Goal: Transaction & Acquisition: Subscribe to service/newsletter

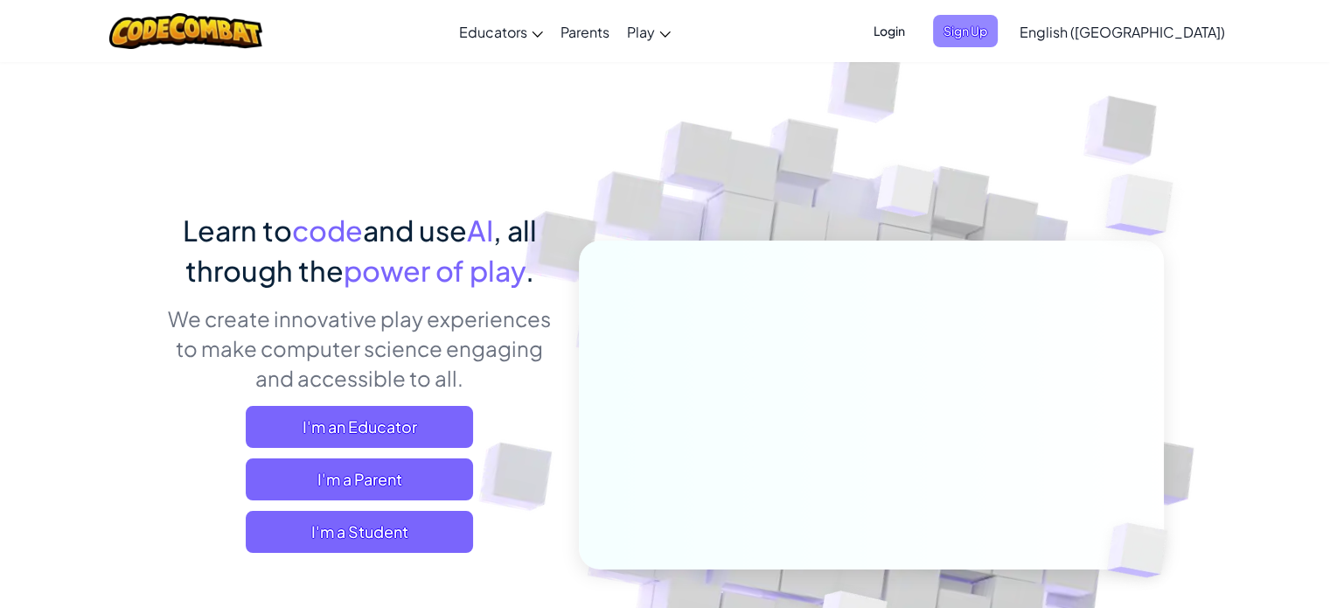
click at [998, 38] on span "Sign Up" at bounding box center [965, 31] width 65 height 32
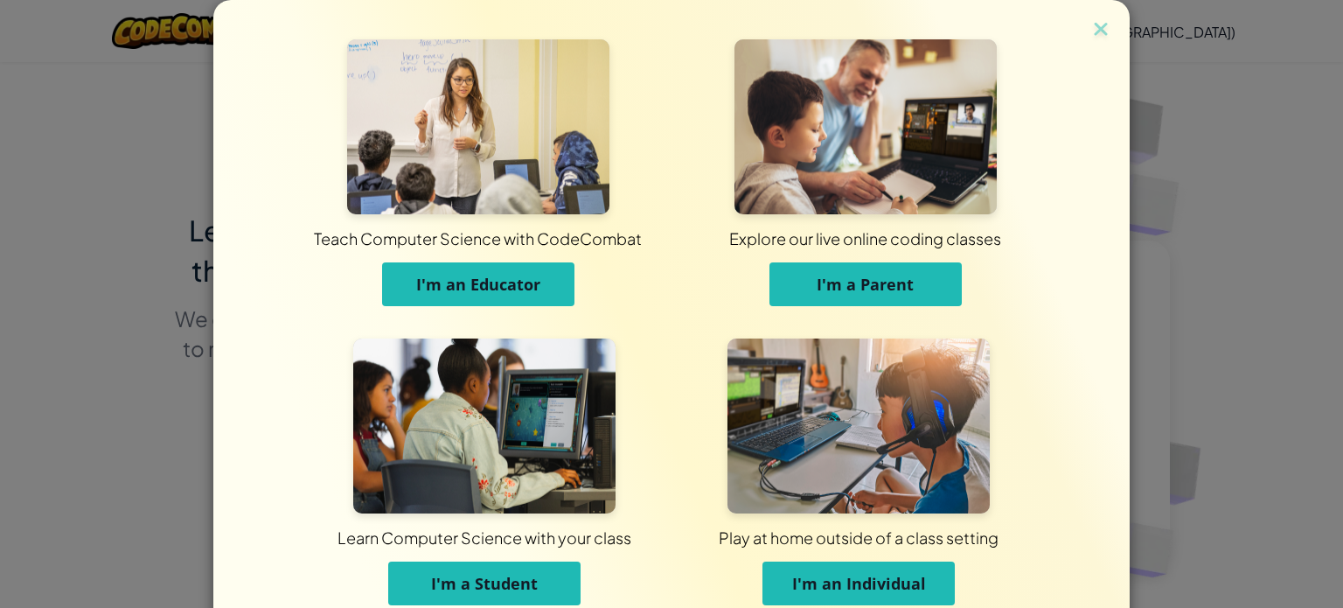
click at [465, 296] on button "I'm an Educator" at bounding box center [478, 284] width 192 height 44
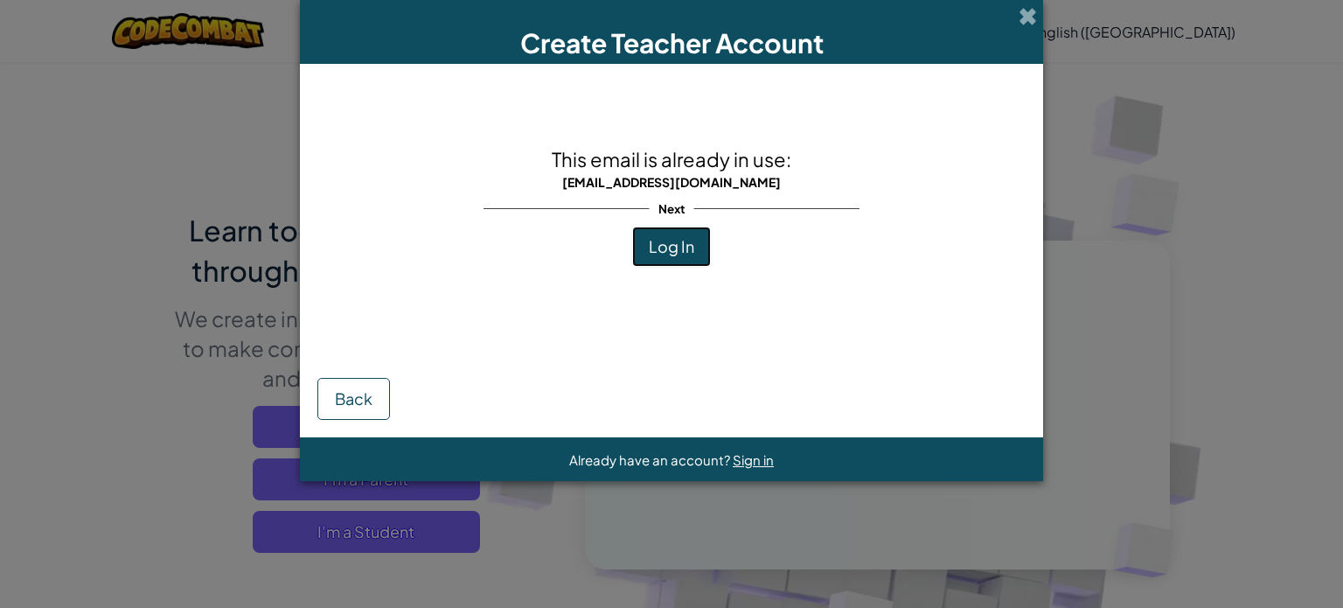
click at [675, 261] on button "Log In" at bounding box center [671, 246] width 79 height 40
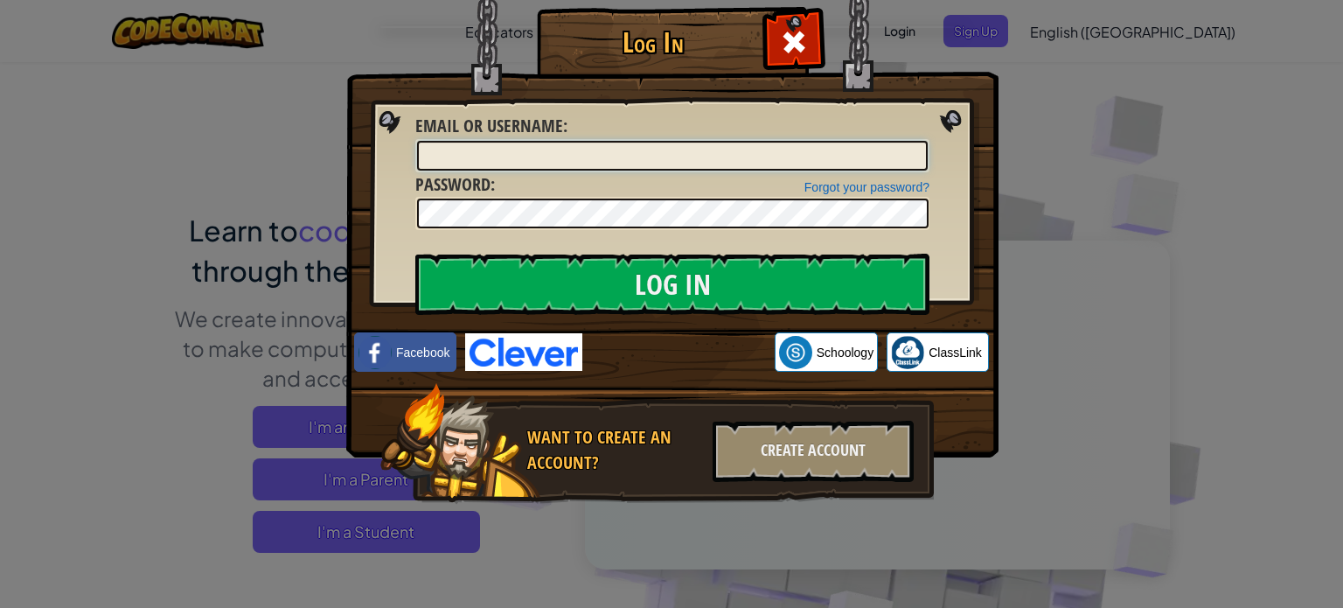
click at [563, 157] on input "Email or Username :" at bounding box center [672, 156] width 511 height 30
